Goal: Transaction & Acquisition: Purchase product/service

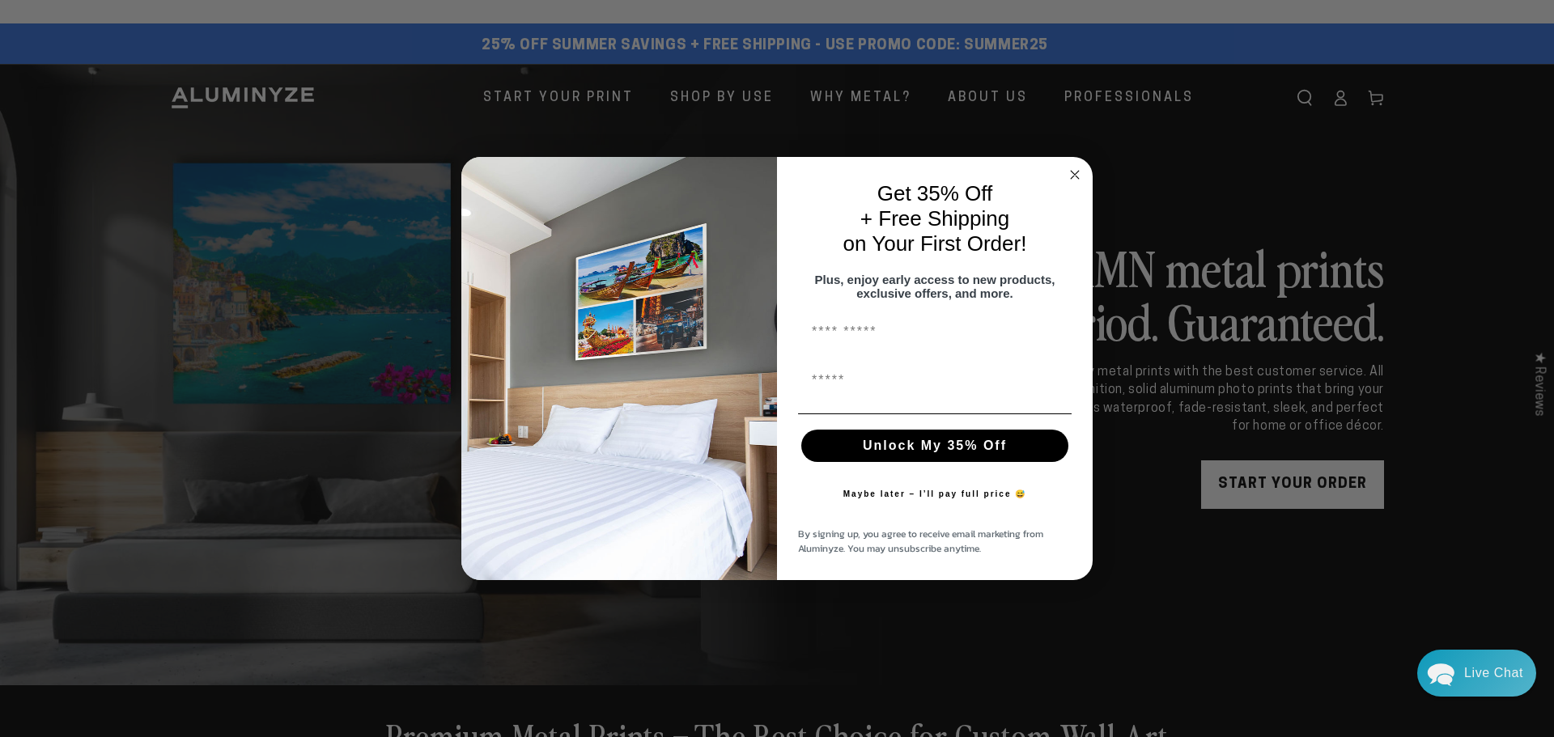
click at [860, 397] on input "First Name" at bounding box center [934, 381] width 273 height 32
type input "**********"
click at [932, 456] on button "Unlock My 35% Off" at bounding box center [934, 446] width 267 height 32
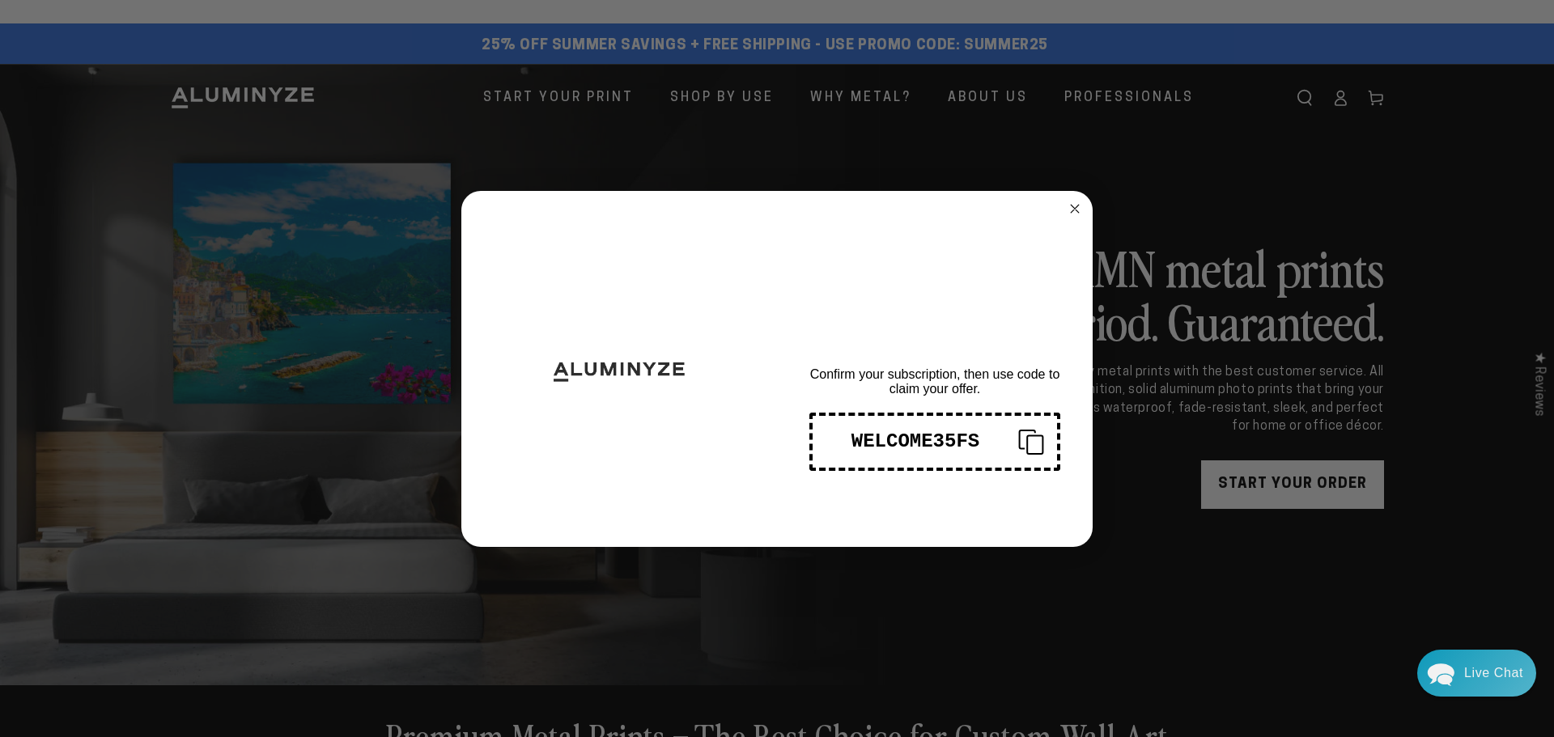
click at [935, 439] on div "WELCOME35FS" at bounding box center [915, 441] width 180 height 22
drag, startPoint x: 914, startPoint y: 440, endPoint x: 960, endPoint y: 436, distance: 47.1
click at [914, 440] on div "WELCOME35FS" at bounding box center [915, 441] width 180 height 22
click at [956, 439] on div "WELCOME35FS" at bounding box center [915, 441] width 180 height 22
click at [1070, 206] on circle "Close dialog" at bounding box center [1075, 208] width 19 height 19
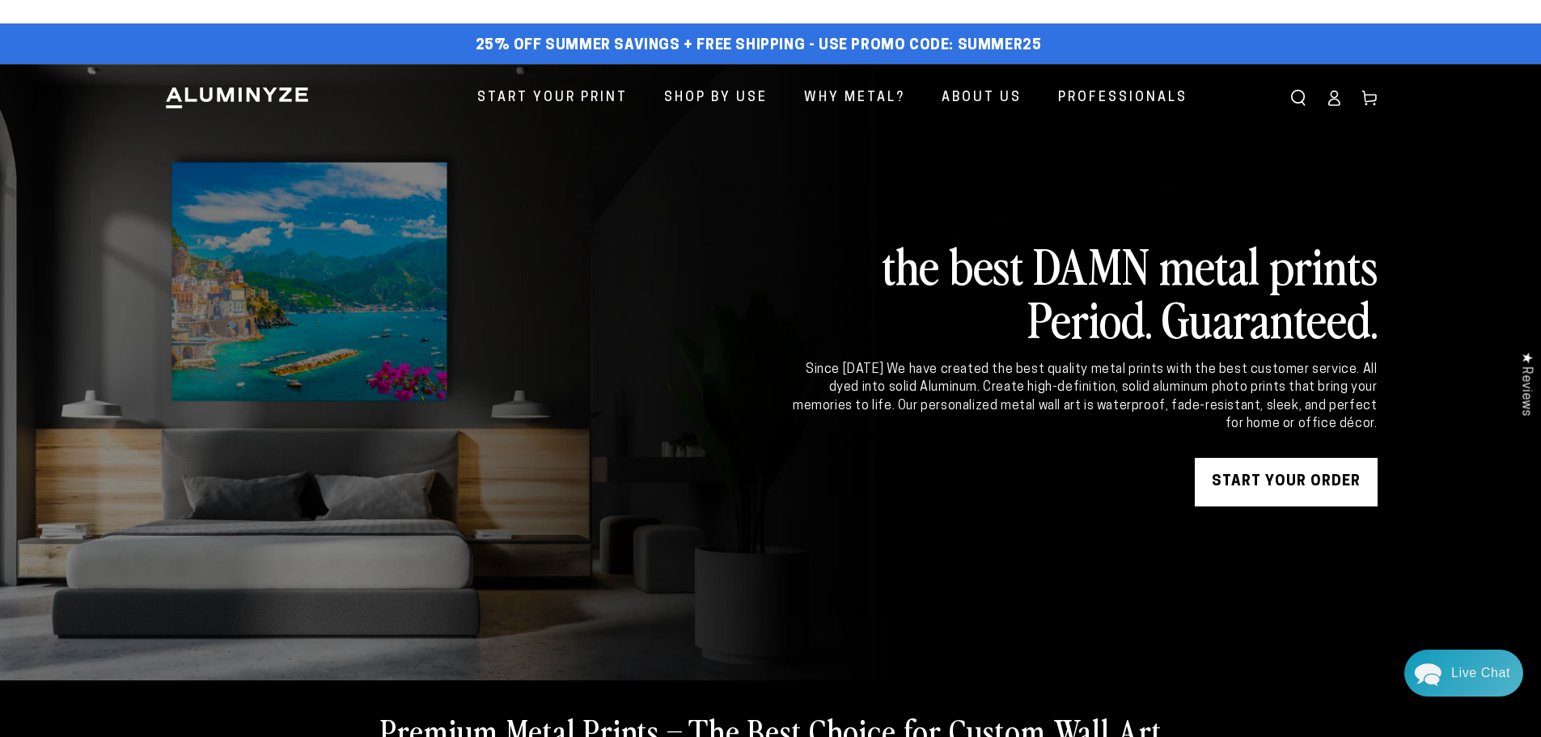
click at [1227, 478] on link "START YOUR Order" at bounding box center [1286, 482] width 183 height 49
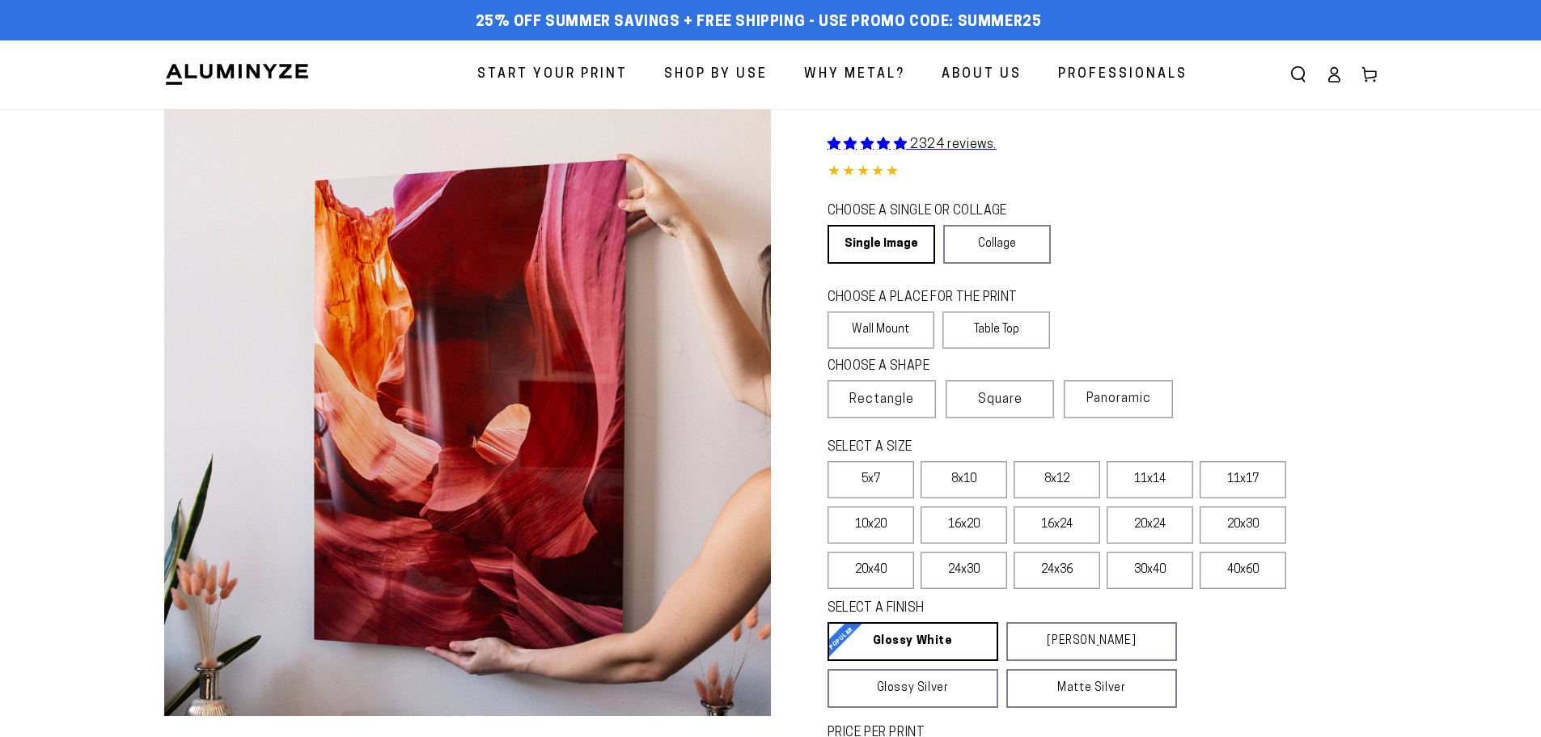
select select "**********"
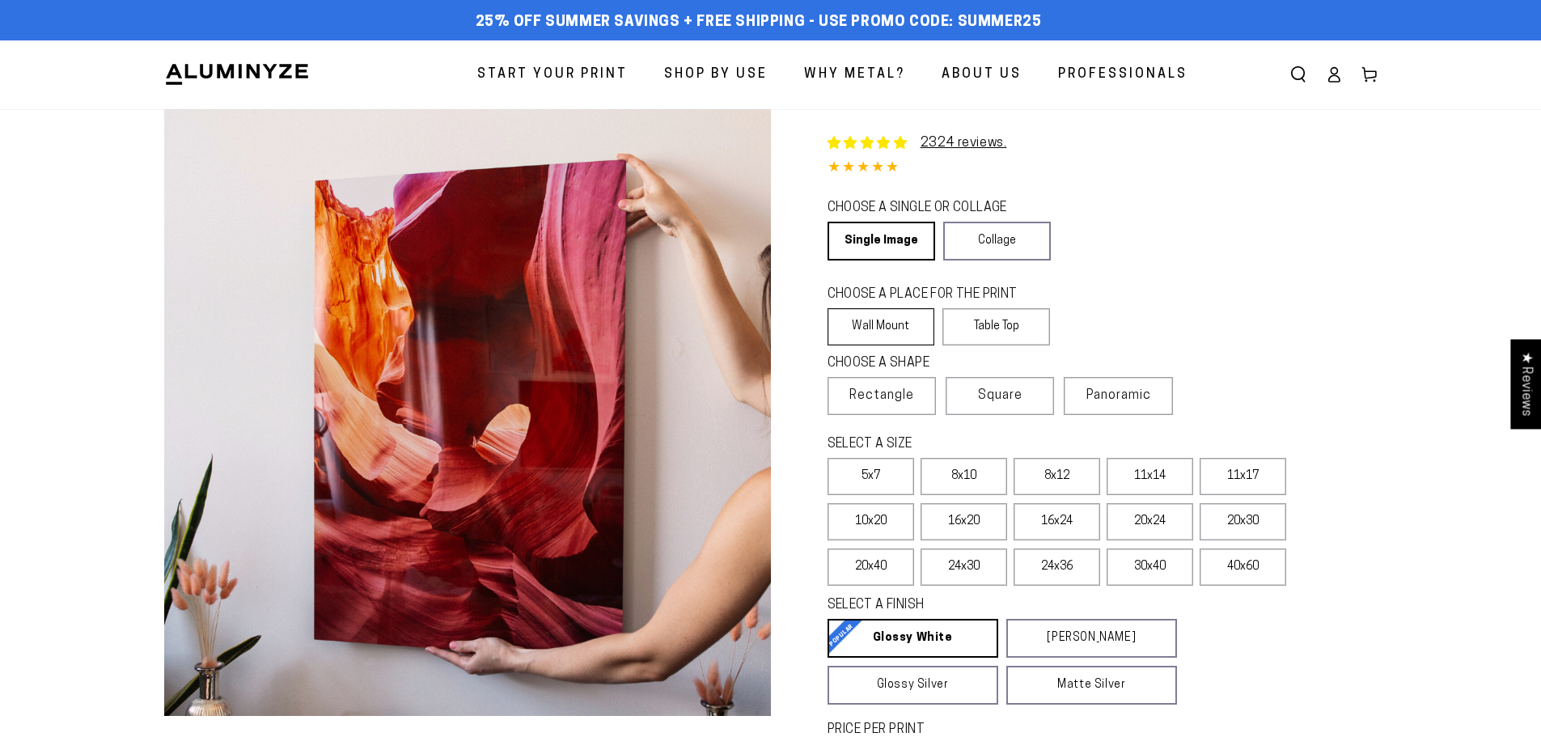
click at [880, 329] on label "Wall Mount" at bounding box center [882, 326] width 108 height 37
click at [1066, 565] on label "24x36" at bounding box center [1057, 567] width 87 height 37
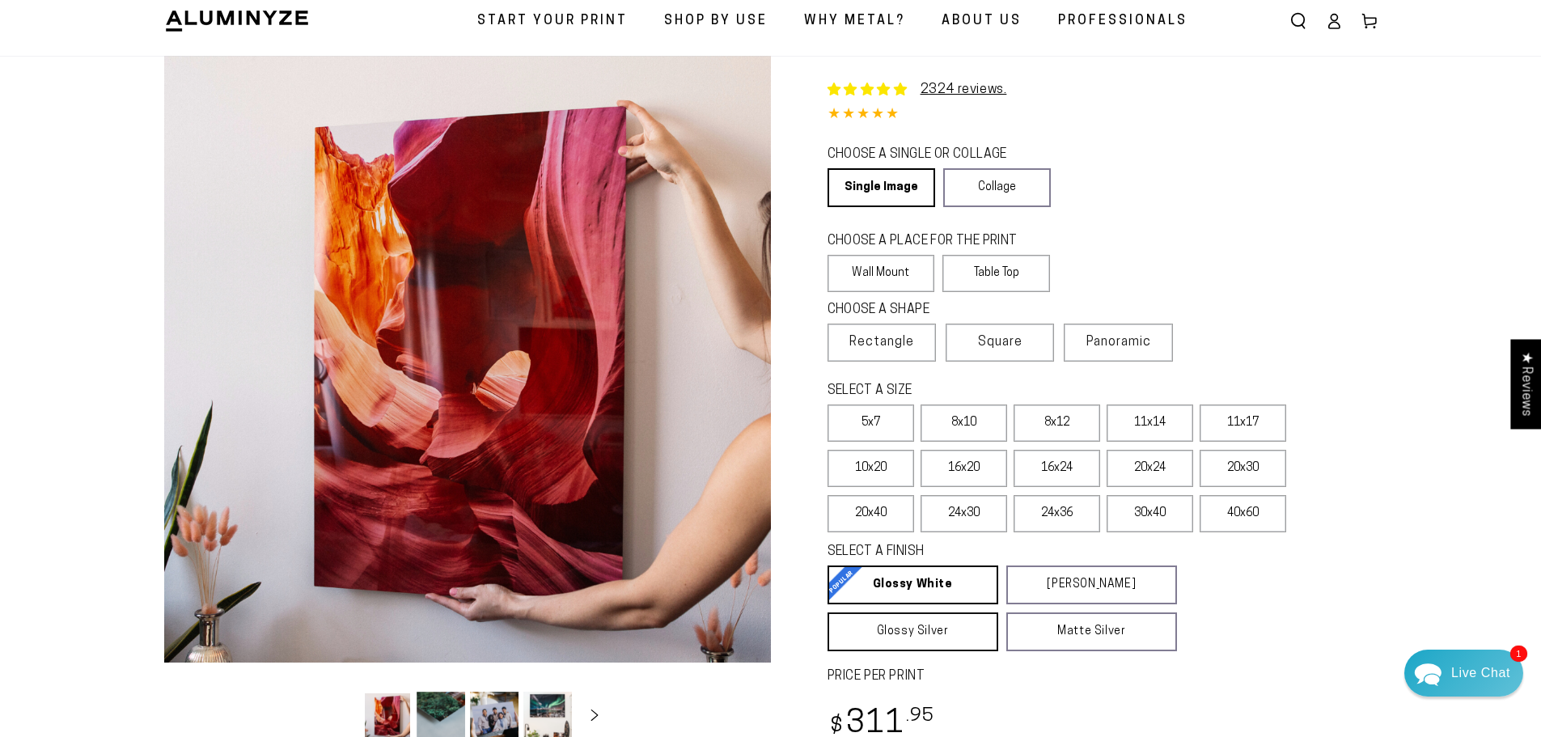
scroll to position [81, 0]
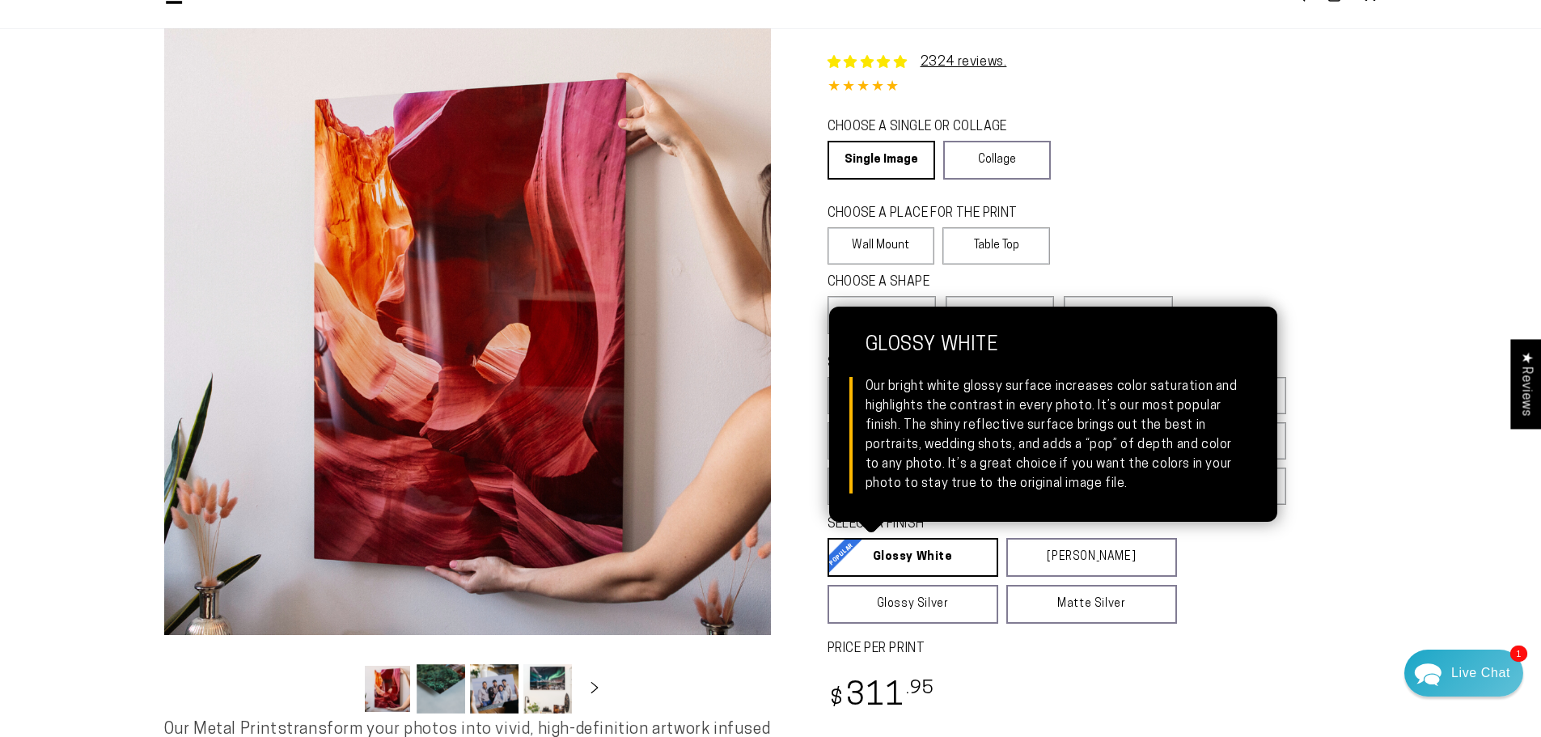
click at [880, 550] on link "Glossy White Glossy White Our bright white glossy surface increases color satur…" at bounding box center [913, 557] width 171 height 39
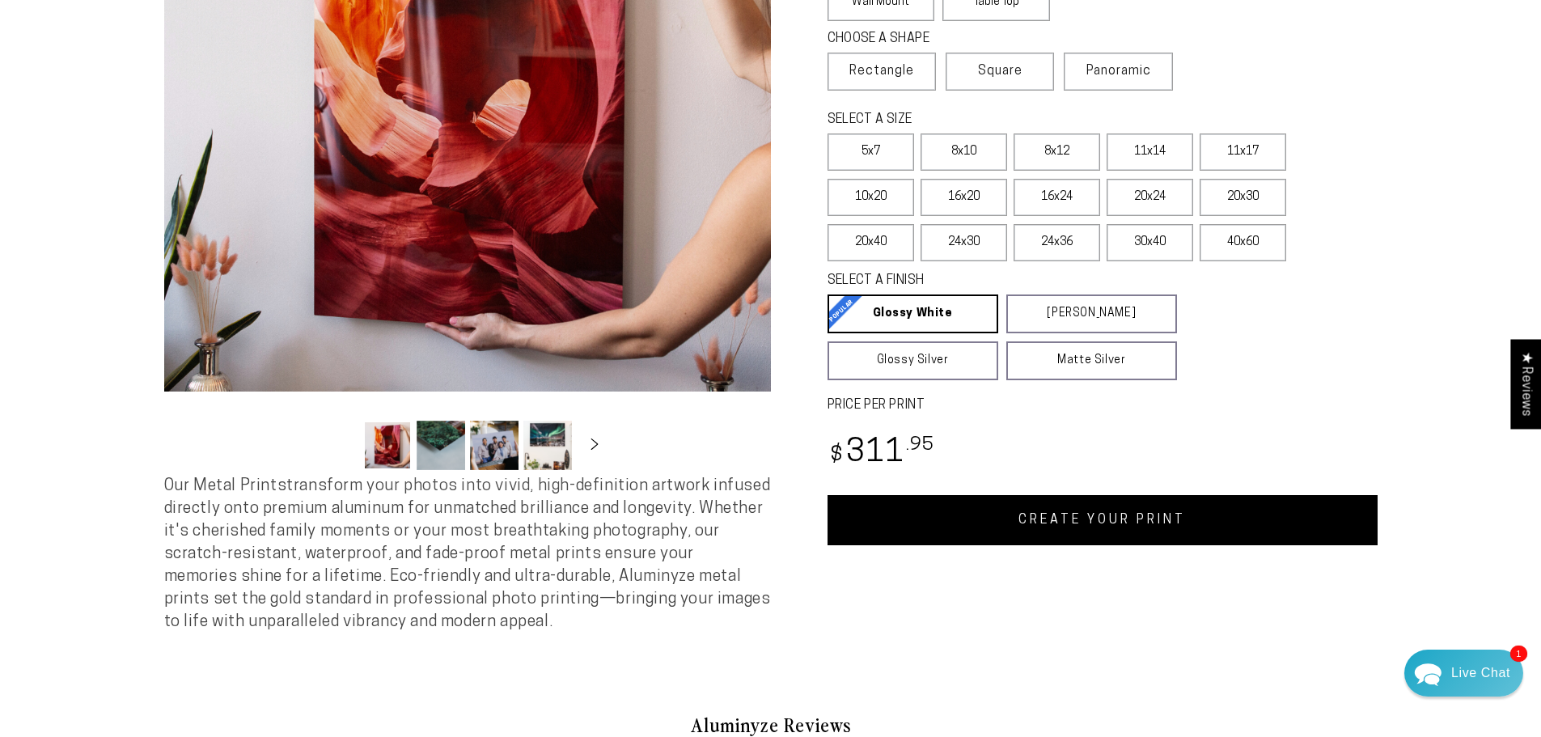
scroll to position [324, 0]
click at [1096, 518] on link "CREATE YOUR PRINT" at bounding box center [1103, 521] width 550 height 50
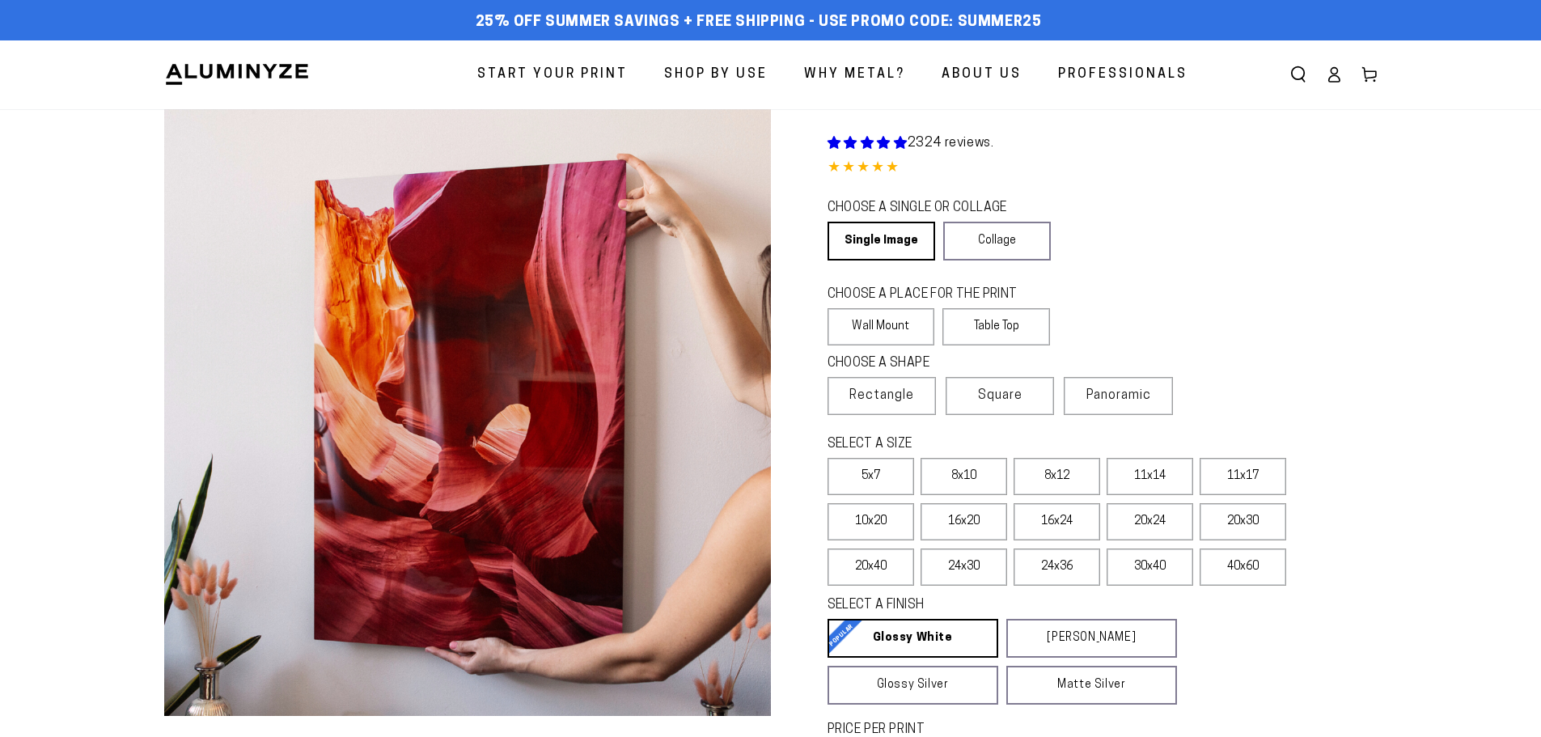
scroll to position [324, 0]
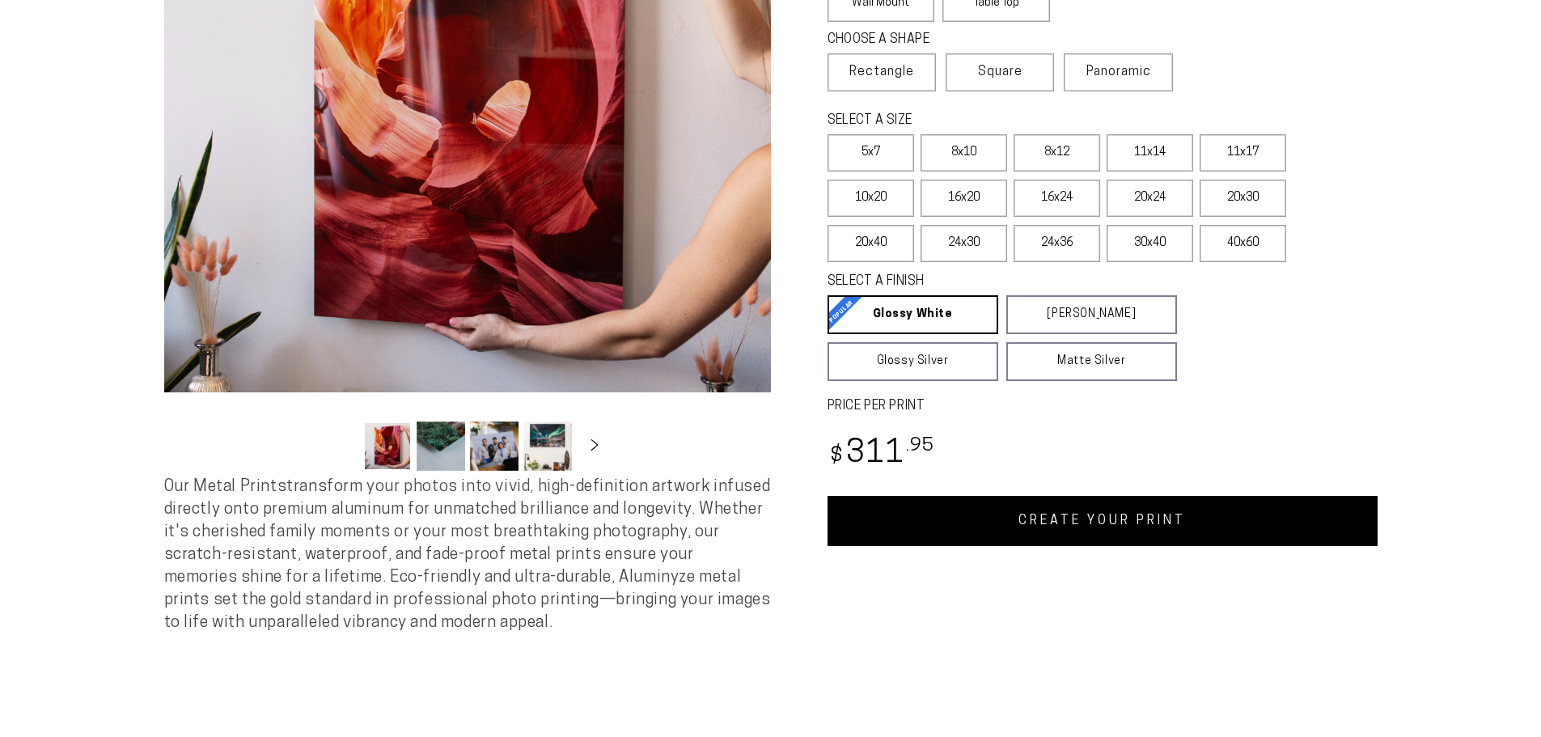
select select "**********"
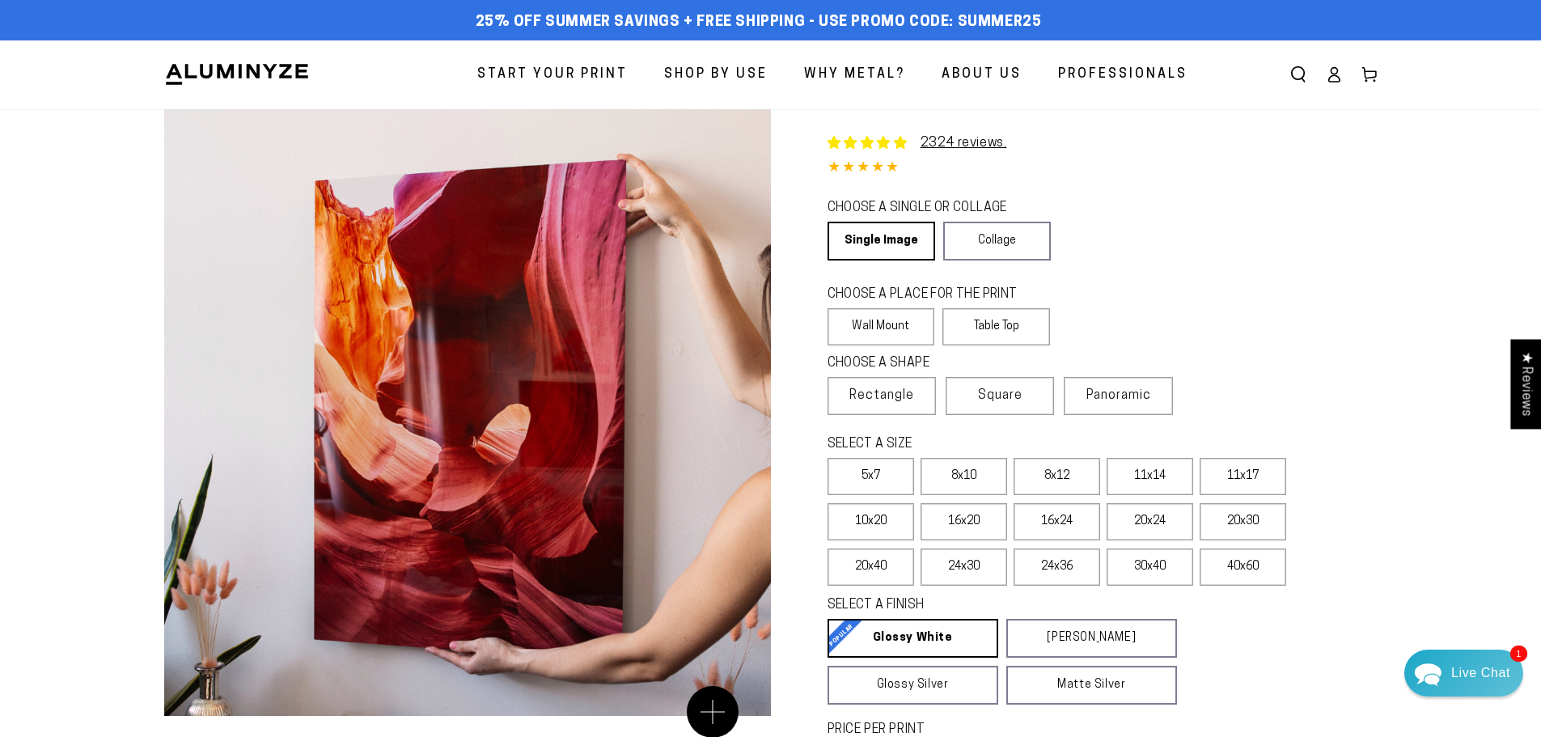
scroll to position [0, 0]
